Goal: Navigation & Orientation: Find specific page/section

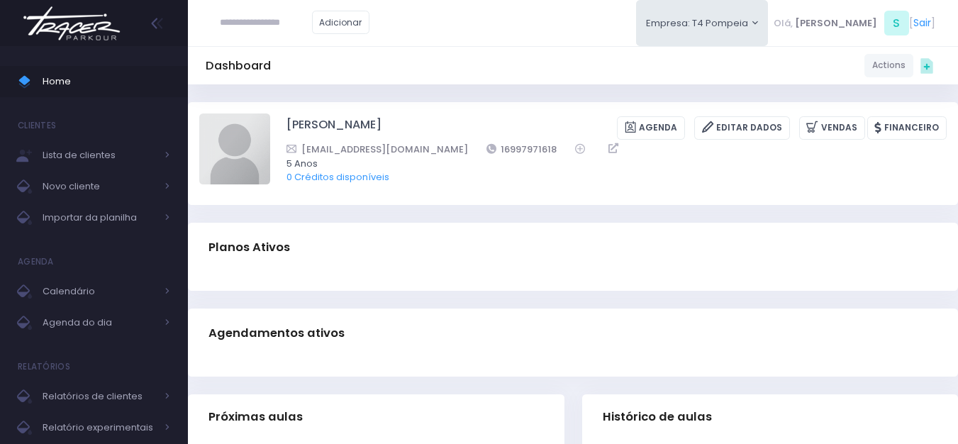
click at [110, 38] on img at bounding box center [72, 24] width 108 height 50
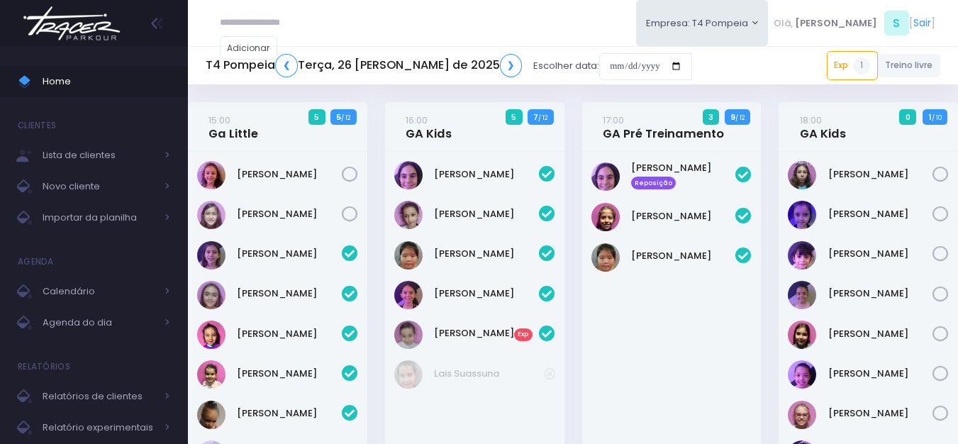
scroll to position [547, 0]
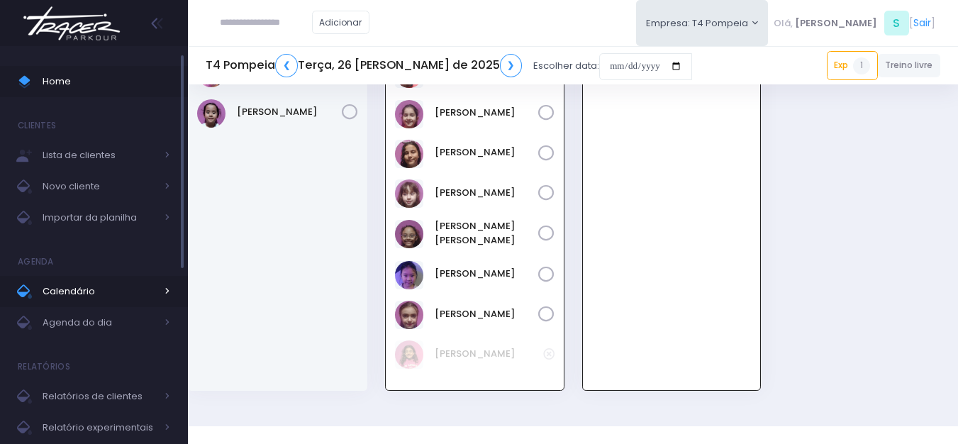
click at [94, 295] on span "Calendário" at bounding box center [99, 291] width 113 height 18
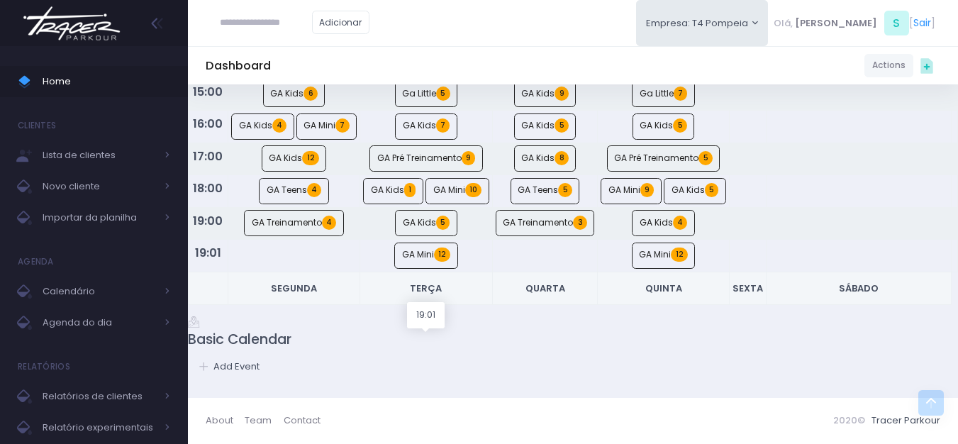
scroll to position [213, 0]
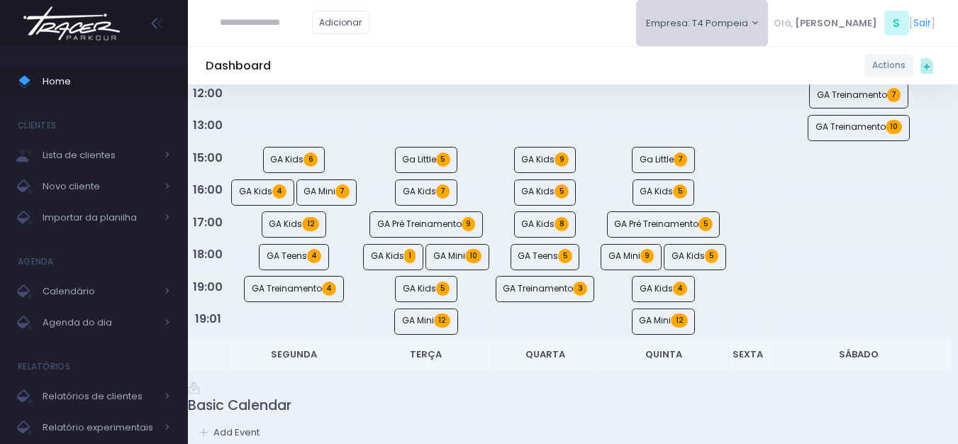
click at [705, 35] on button "Empresa: T4 Pompeia" at bounding box center [702, 23] width 133 height 46
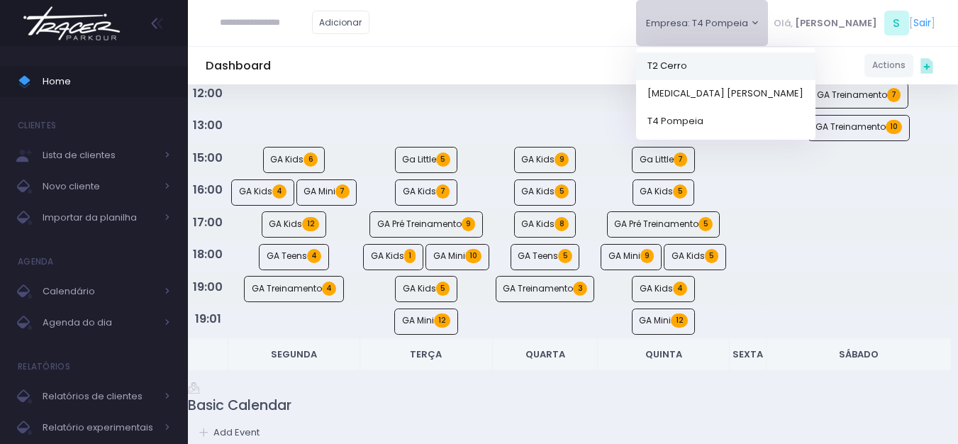
click at [725, 63] on link "T2 Cerro" at bounding box center [725, 66] width 179 height 28
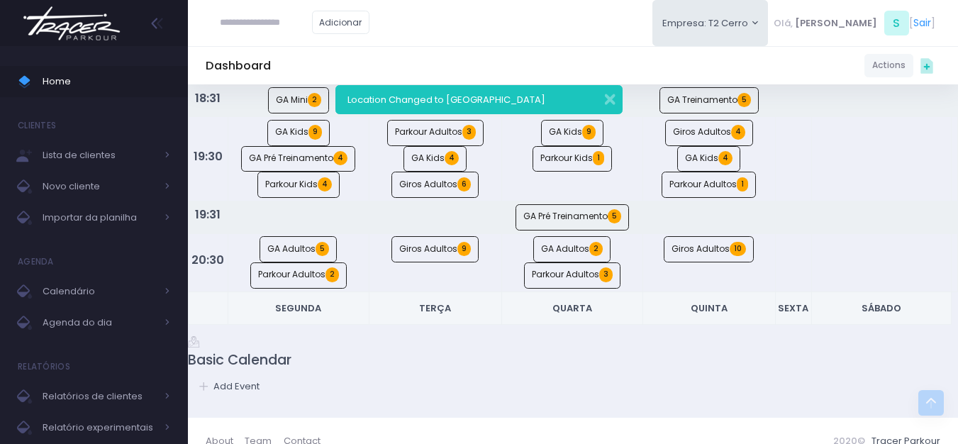
scroll to position [1089, 0]
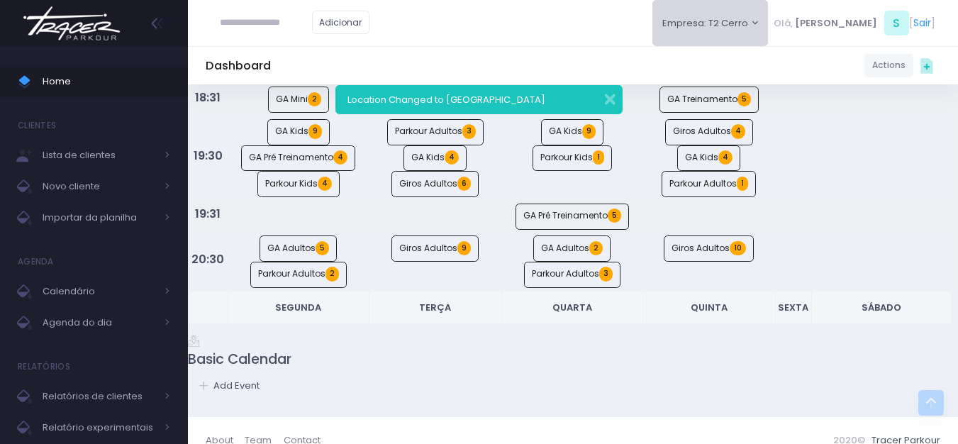
click at [764, 17] on button "Empresa: T2 Cerro" at bounding box center [710, 23] width 116 height 46
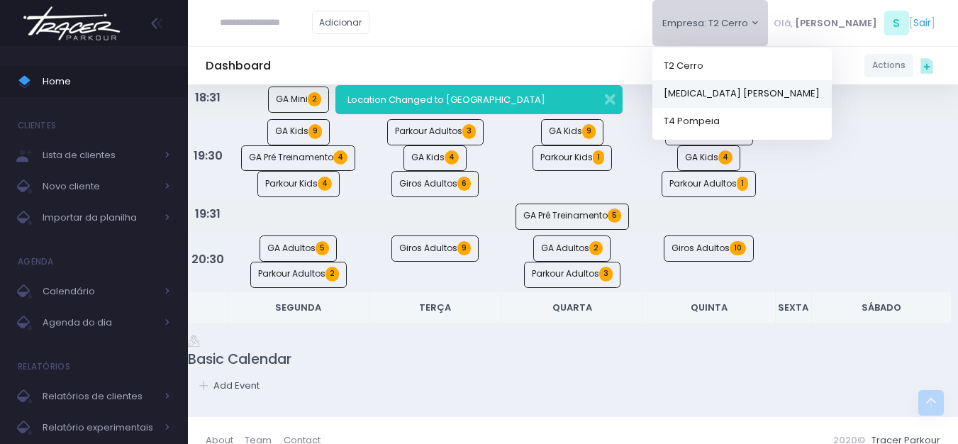
click at [763, 86] on link "[MEDICAL_DATA] [PERSON_NAME]" at bounding box center [741, 93] width 179 height 28
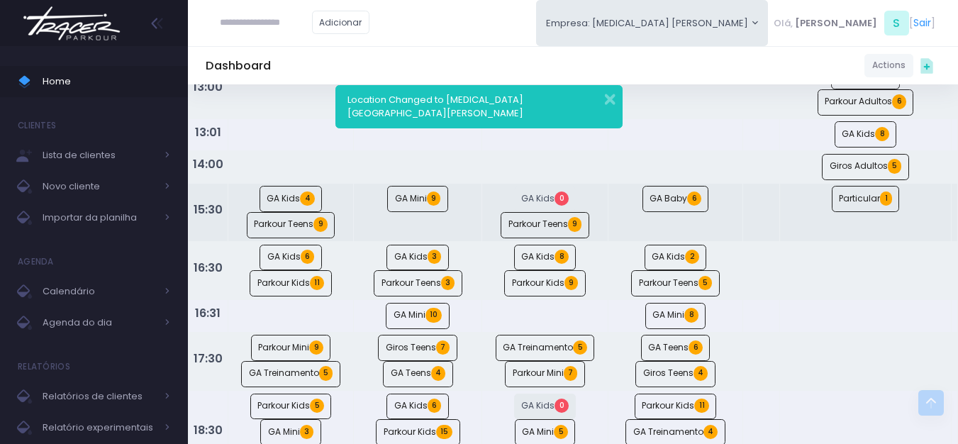
scroll to position [425, 0]
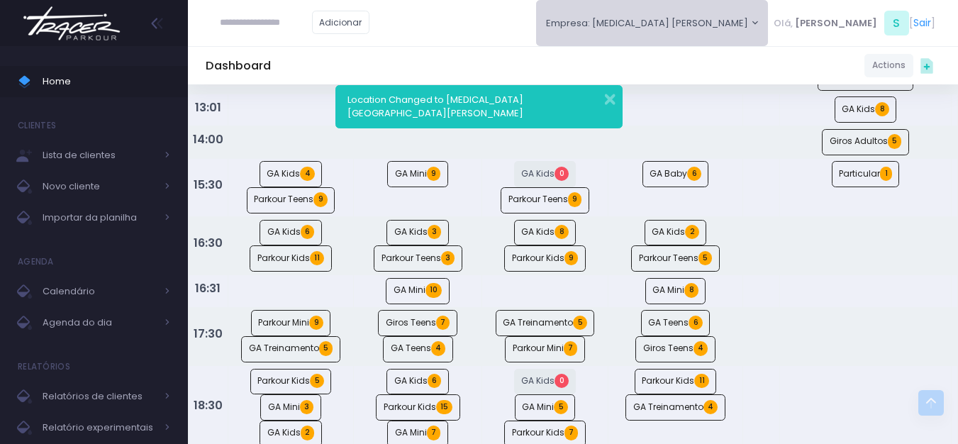
click at [731, 38] on button "Empresa: T3 Santana" at bounding box center [652, 23] width 233 height 46
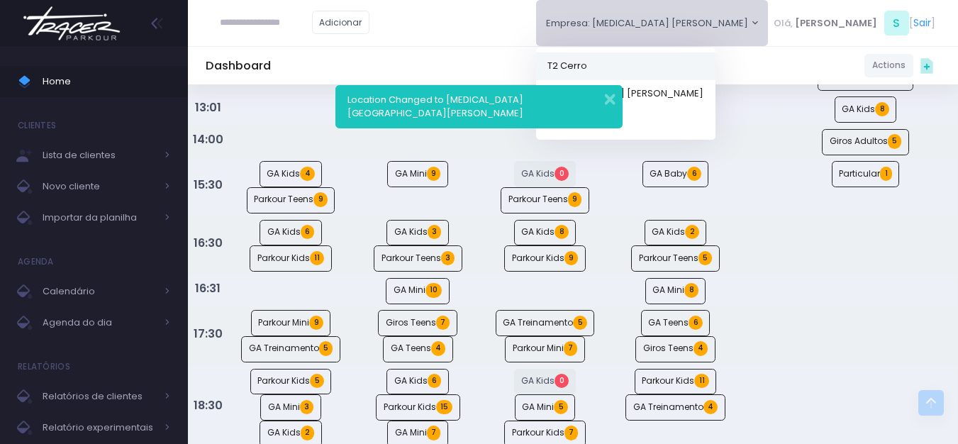
click at [715, 58] on link "T2 Cerro" at bounding box center [625, 66] width 179 height 28
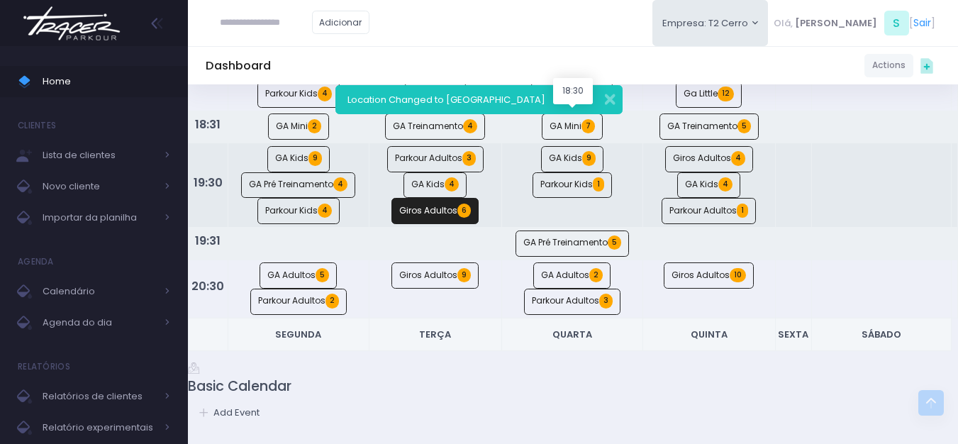
scroll to position [1063, 0]
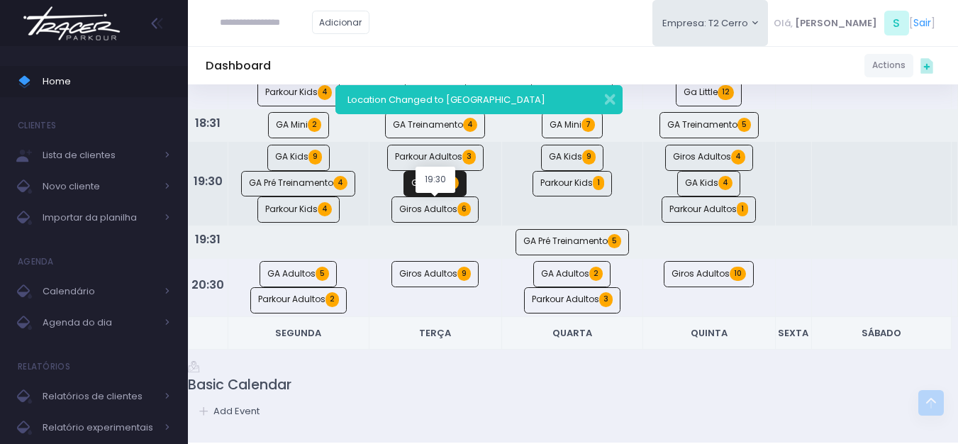
click at [432, 197] on link "GA Kids 4" at bounding box center [434, 184] width 63 height 26
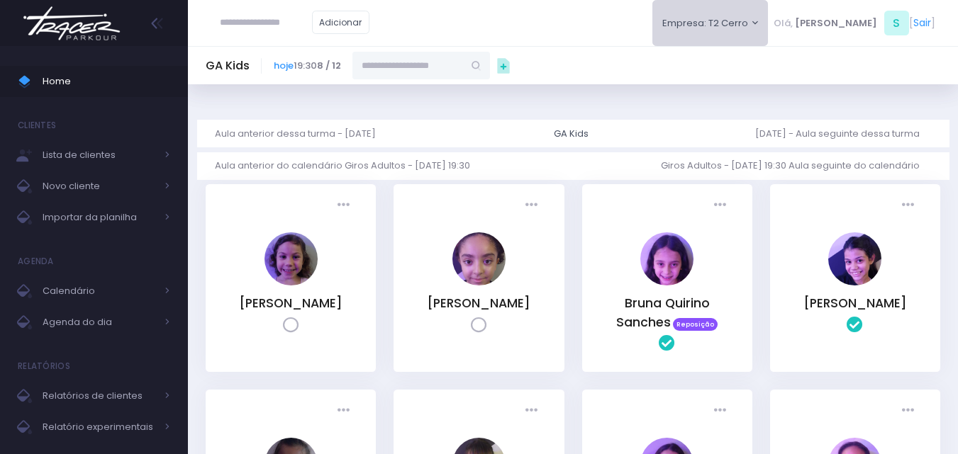
click at [745, 12] on button "Empresa: T2 Cerro" at bounding box center [710, 23] width 116 height 46
click at [739, 85] on link "[MEDICAL_DATA] [PERSON_NAME]" at bounding box center [741, 93] width 179 height 28
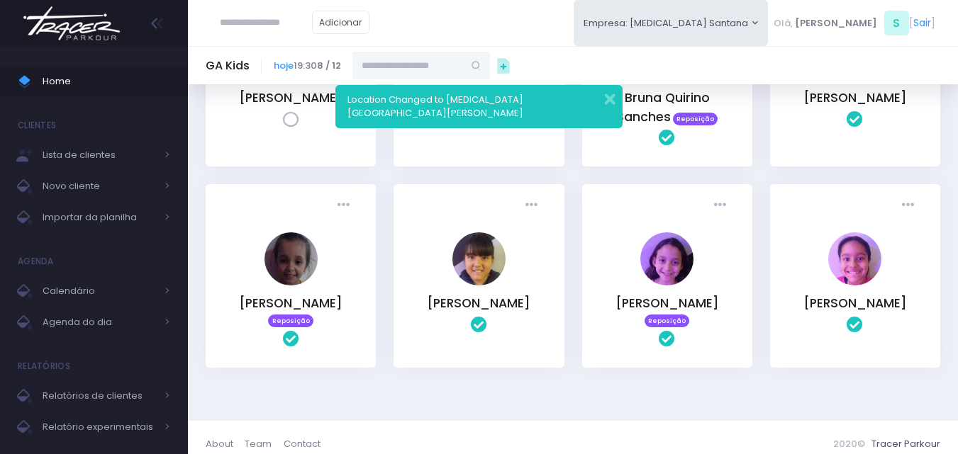
scroll to position [223, 0]
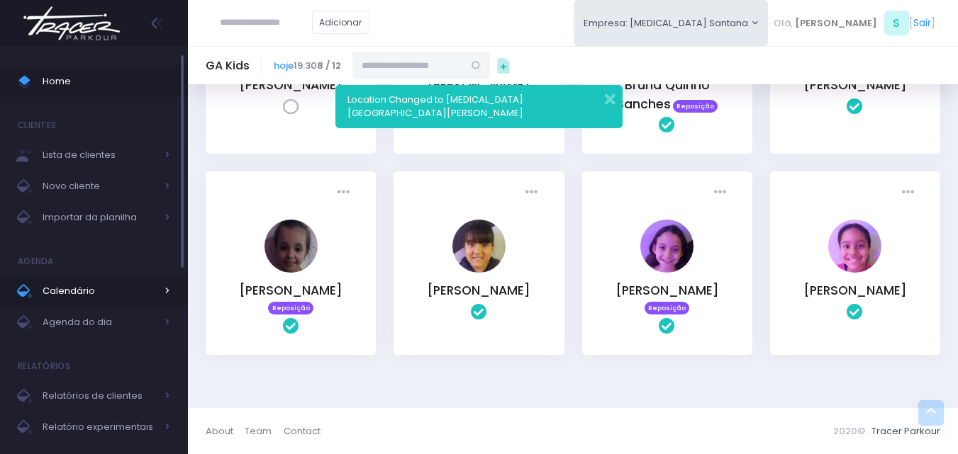
click at [96, 280] on link "Calendário" at bounding box center [94, 291] width 188 height 31
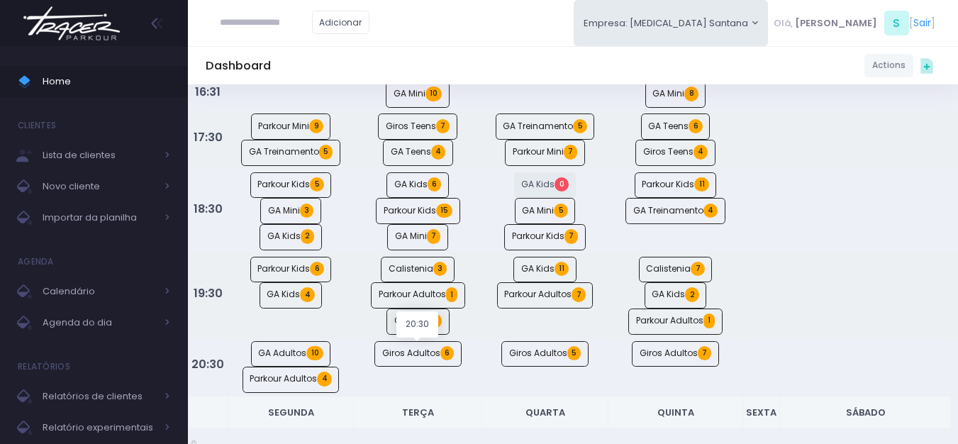
scroll to position [746, 0]
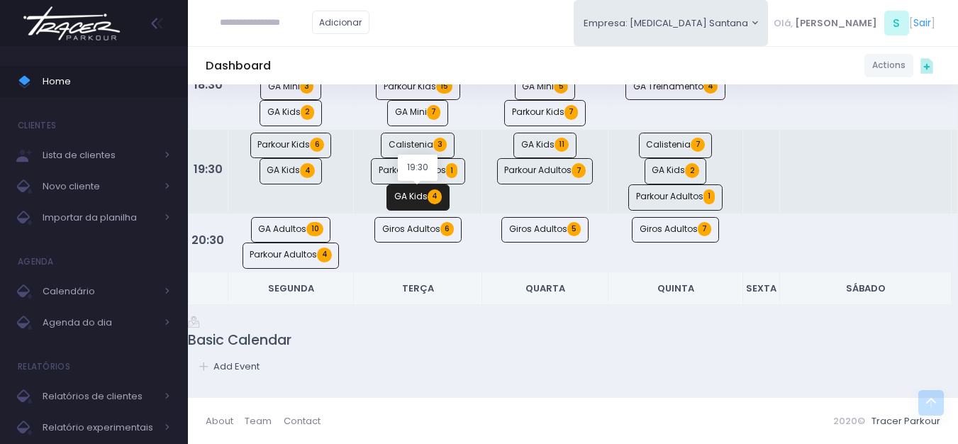
click at [422, 194] on link "GA Kids 4" at bounding box center [417, 197] width 63 height 26
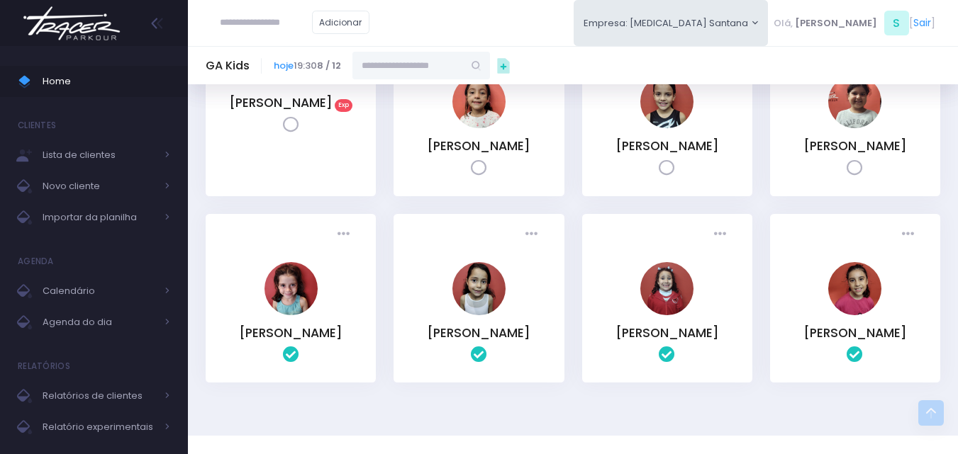
scroll to position [223, 0]
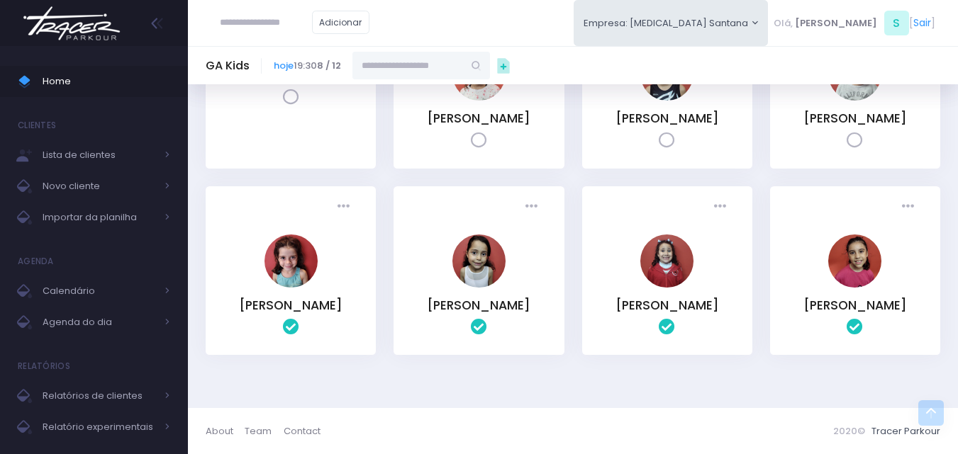
click at [111, 17] on img at bounding box center [72, 24] width 108 height 50
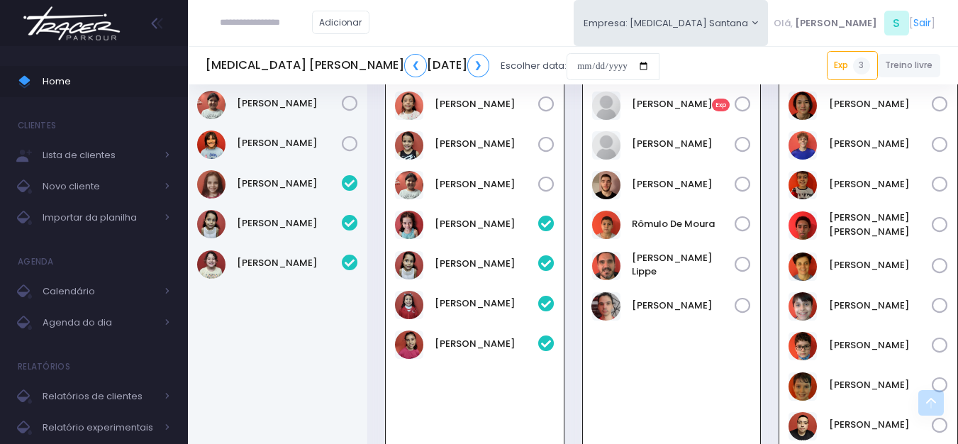
scroll to position [960, 0]
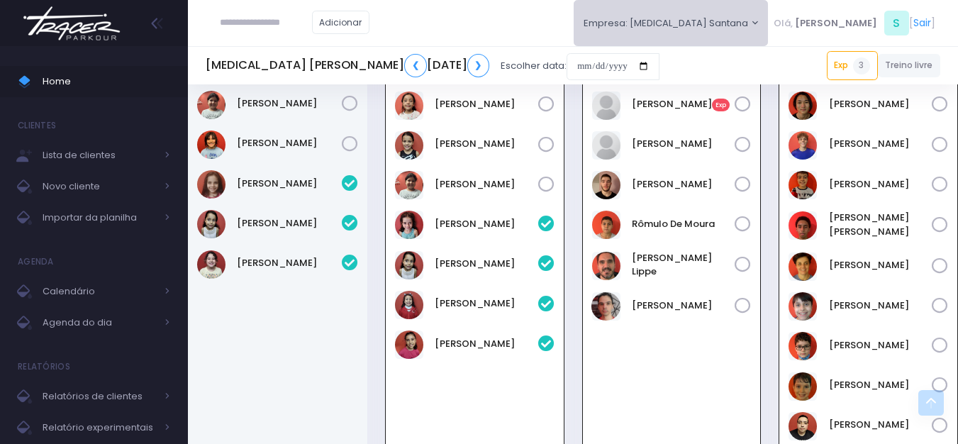
click at [769, 14] on button "Empresa: [MEDICAL_DATA] Santana" at bounding box center [671, 23] width 195 height 46
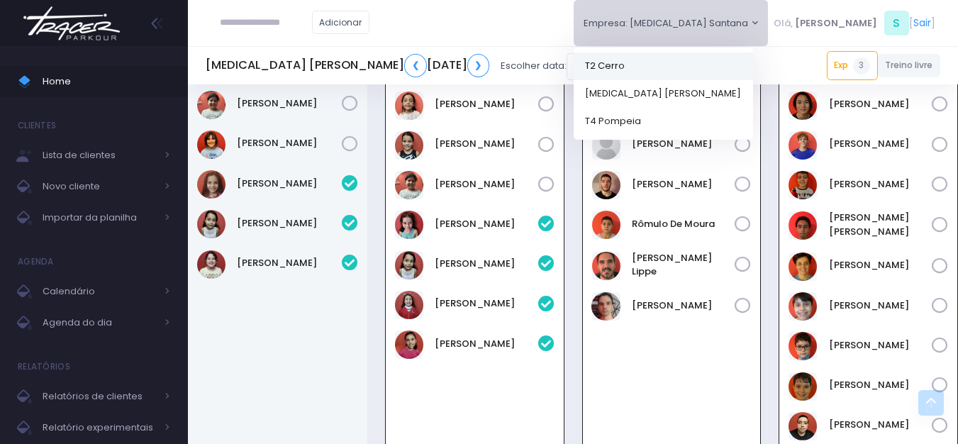
click at [705, 62] on link "T2 Cerro" at bounding box center [663, 66] width 179 height 28
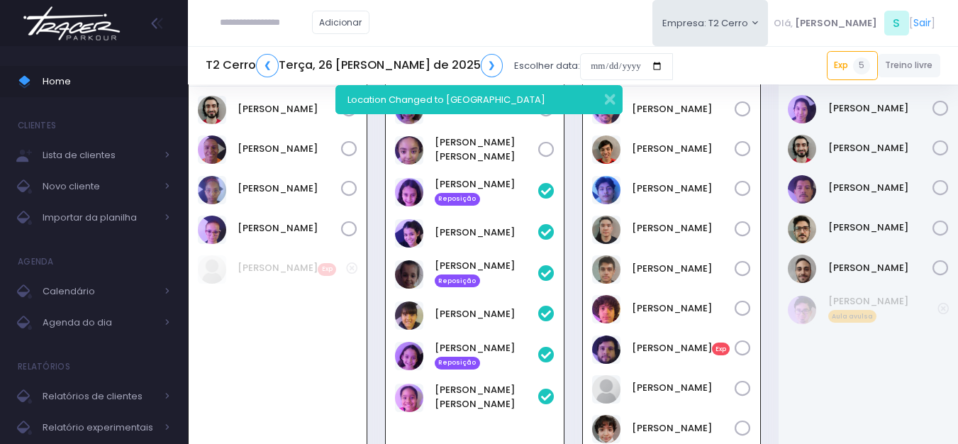
scroll to position [1887, 0]
click at [70, 23] on img at bounding box center [72, 24] width 108 height 50
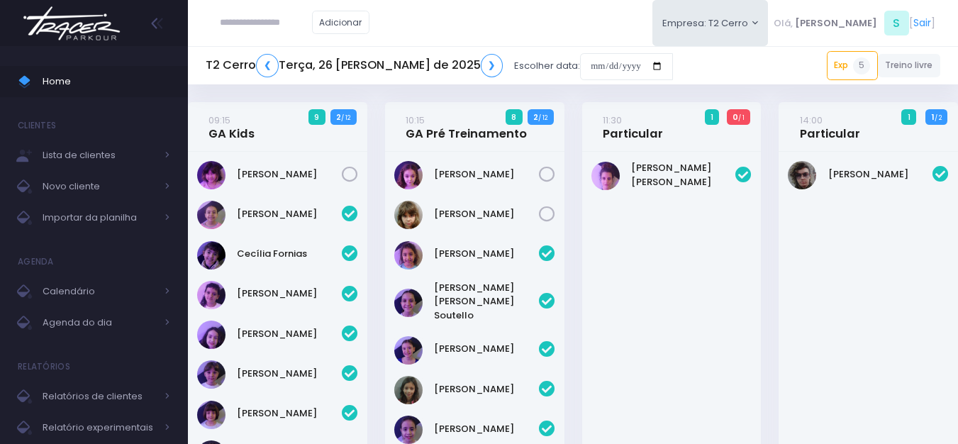
scroll to position [1889, 0]
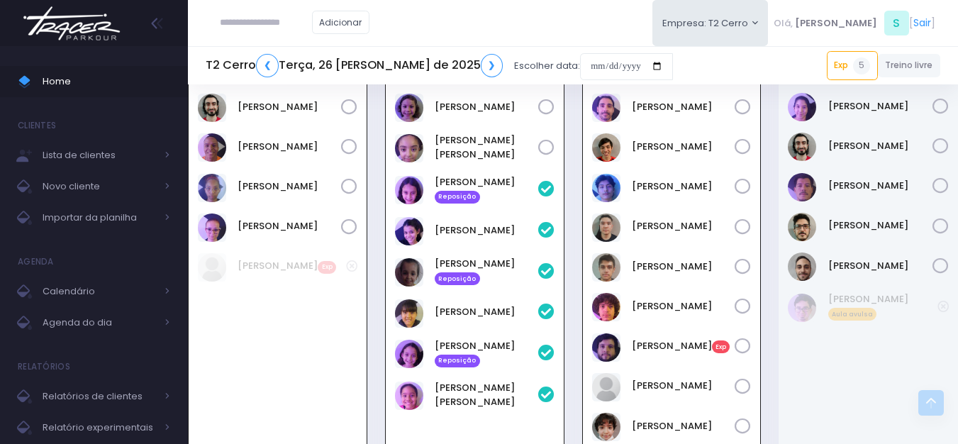
click at [96, 22] on img at bounding box center [72, 24] width 108 height 50
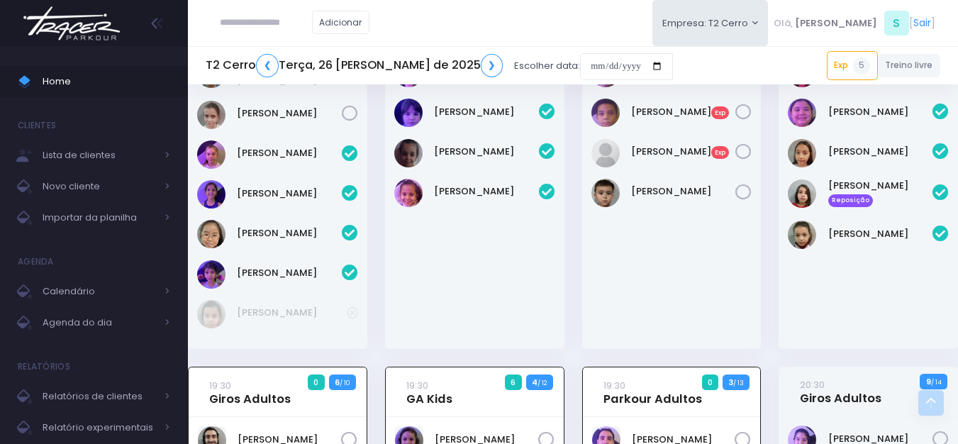
scroll to position [1506, 0]
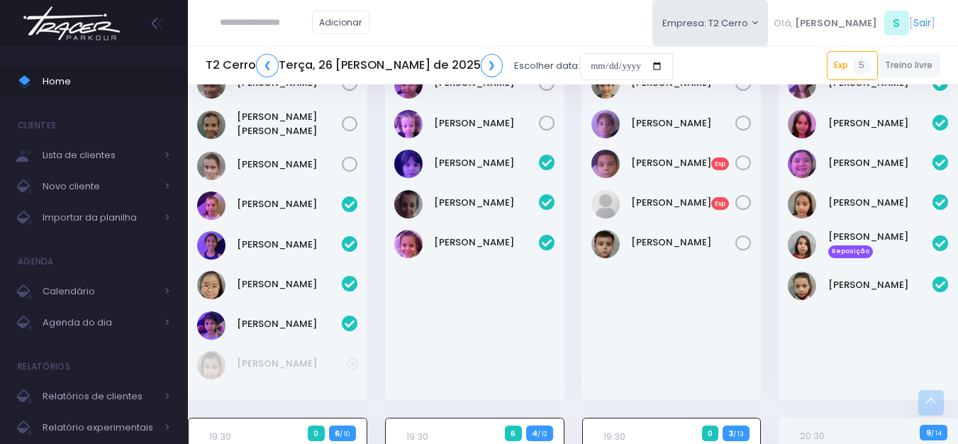
click at [105, 28] on img at bounding box center [72, 24] width 108 height 50
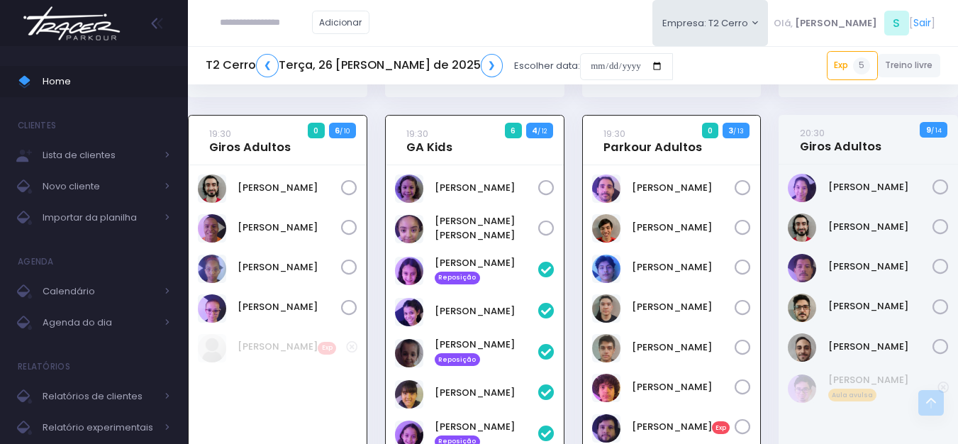
scroll to position [1789, 0]
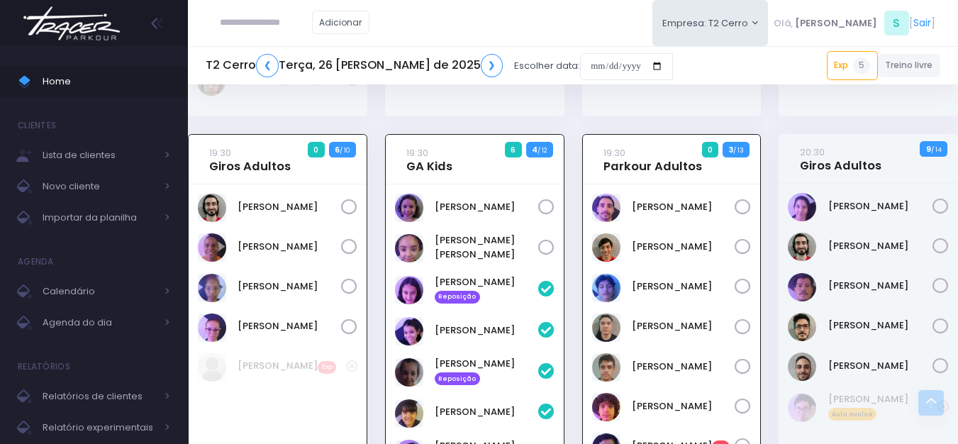
click at [72, 38] on img at bounding box center [72, 24] width 108 height 50
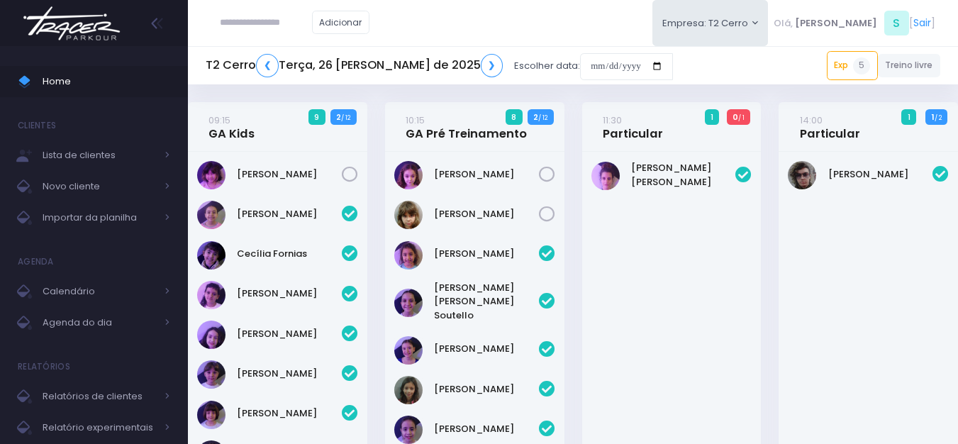
scroll to position [1887, 0]
